Goal: Task Accomplishment & Management: Use online tool/utility

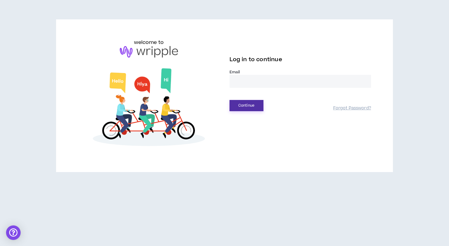
type input "**********"
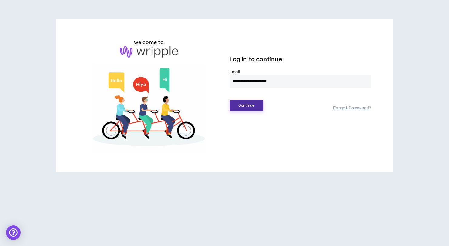
click at [253, 104] on button "Continue" at bounding box center [246, 105] width 34 height 11
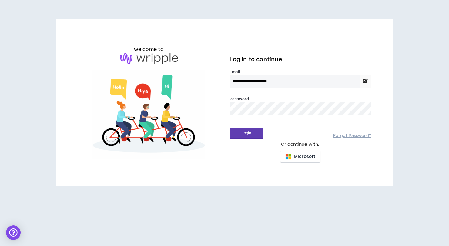
click at [215, 125] on img at bounding box center [149, 114] width 142 height 89
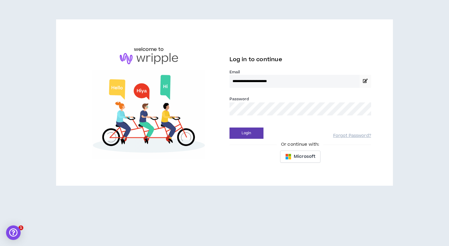
click at [246, 133] on button "Login" at bounding box center [246, 133] width 34 height 11
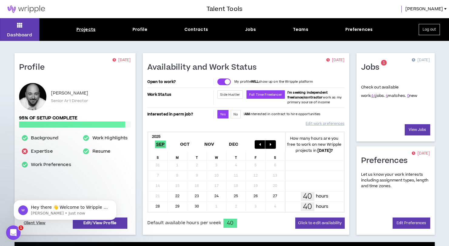
click at [77, 29] on div "Projects" at bounding box center [85, 29] width 19 height 6
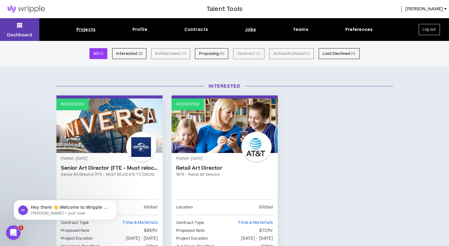
click at [249, 28] on div "Jobs" at bounding box center [250, 29] width 11 height 6
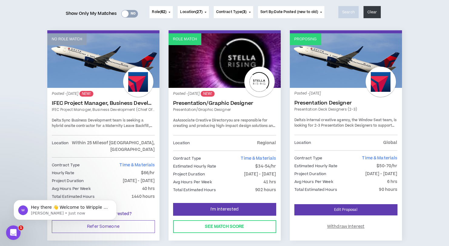
scroll to position [79, 0]
